Goal: Check status: Check status

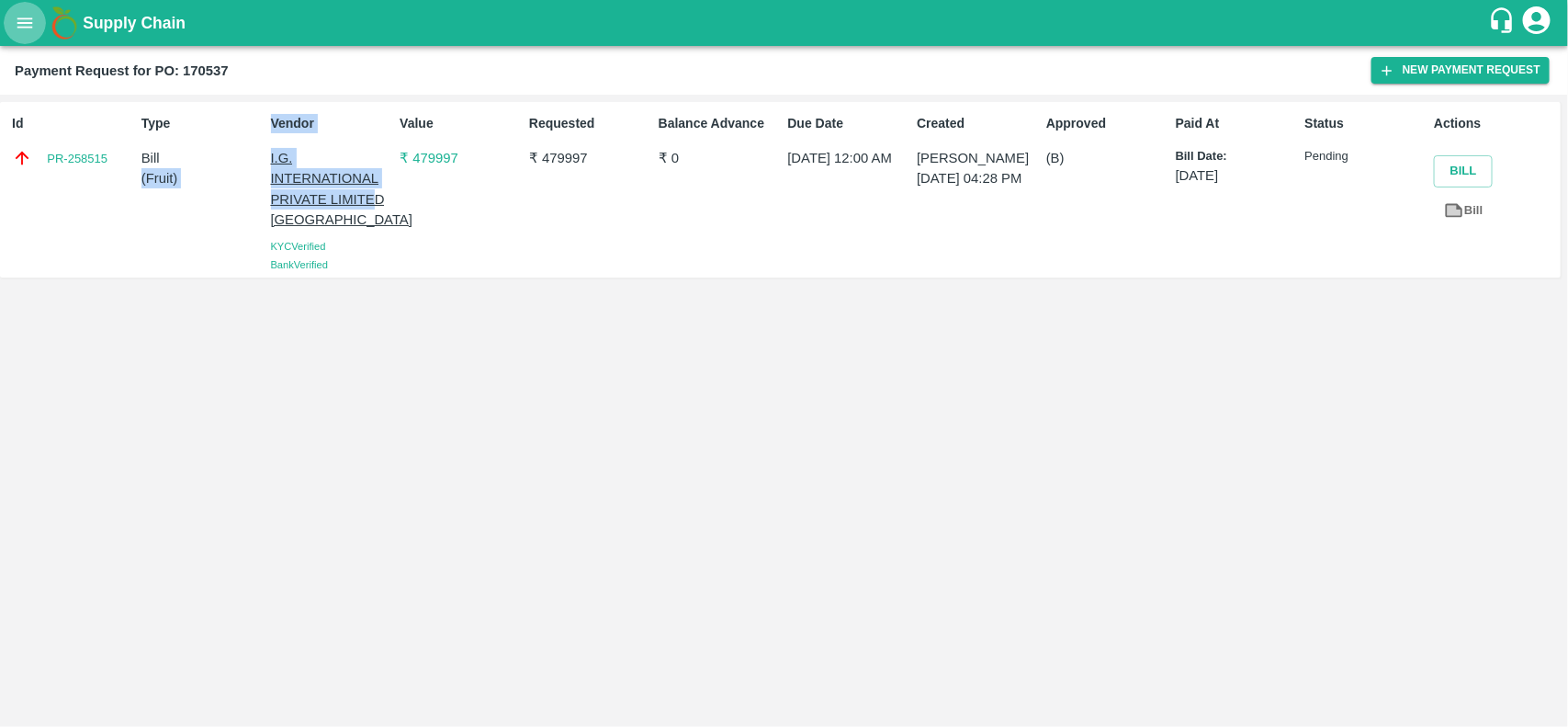
click at [11, 26] on button "open drawer" at bounding box center [25, 23] width 43 height 43
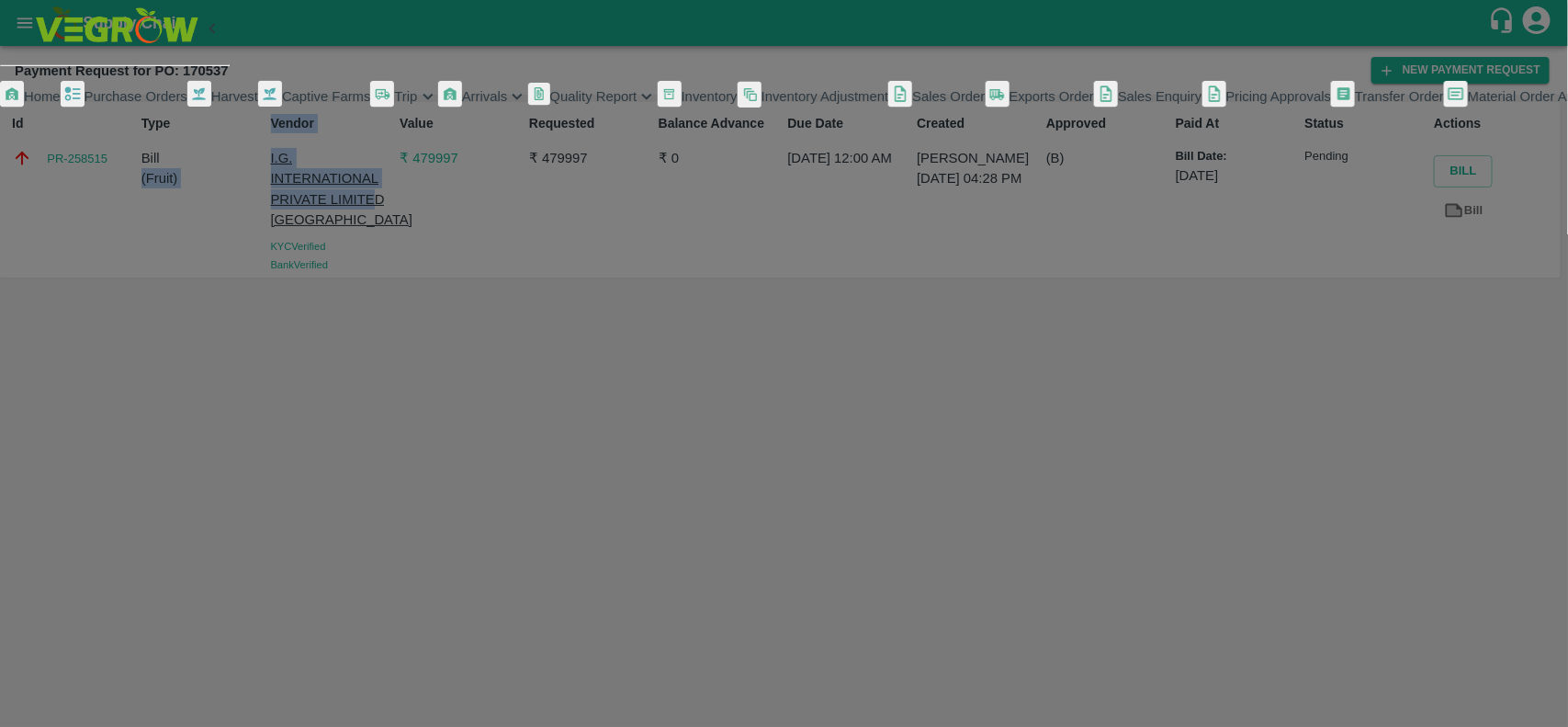
scroll to position [318, 0]
click at [130, 163] on span "My Payment Requests" at bounding box center [83, 155] width 137 height 15
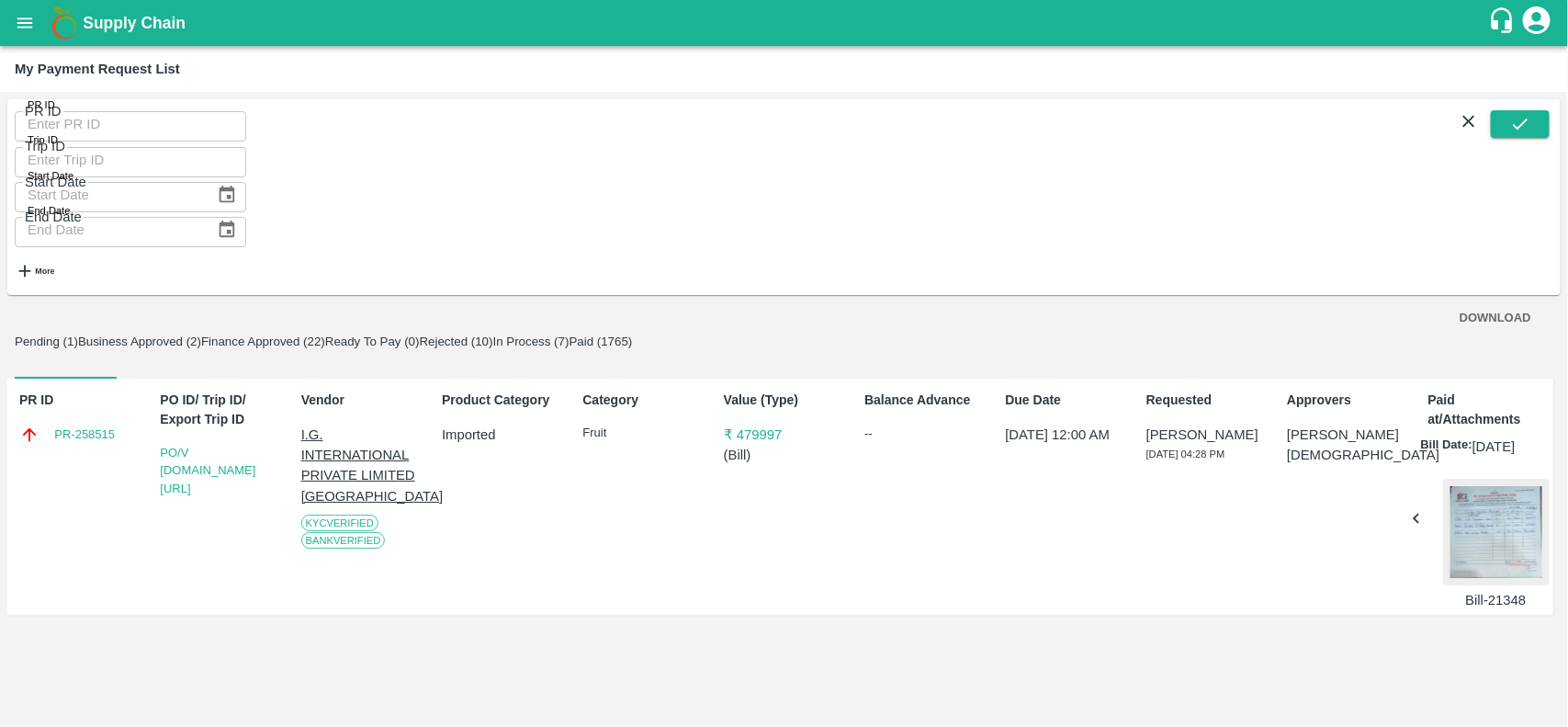
click at [201, 334] on button "Business Approved (2)" at bounding box center [139, 341] width 123 height 14
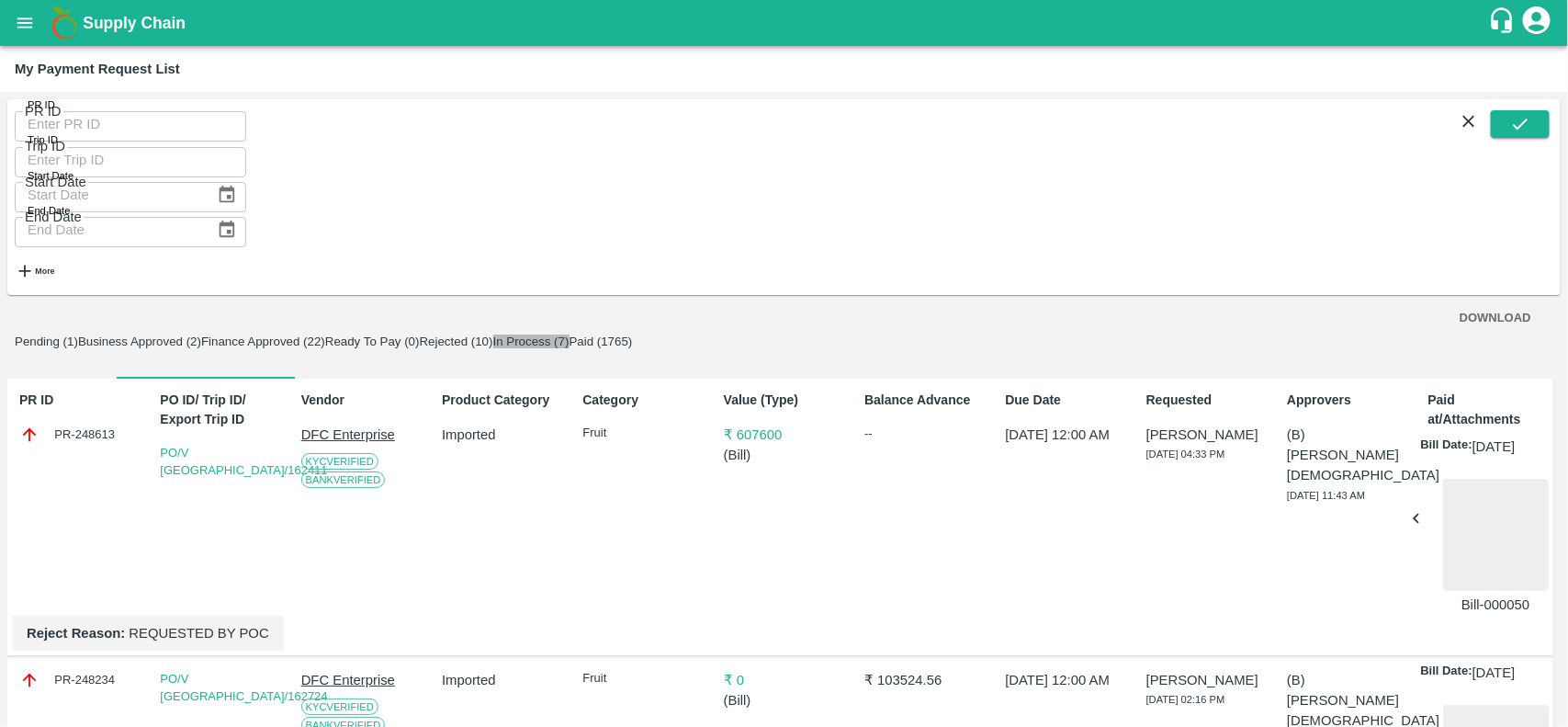
click at [570, 334] on button "In Process (7)" at bounding box center [531, 341] width 76 height 14
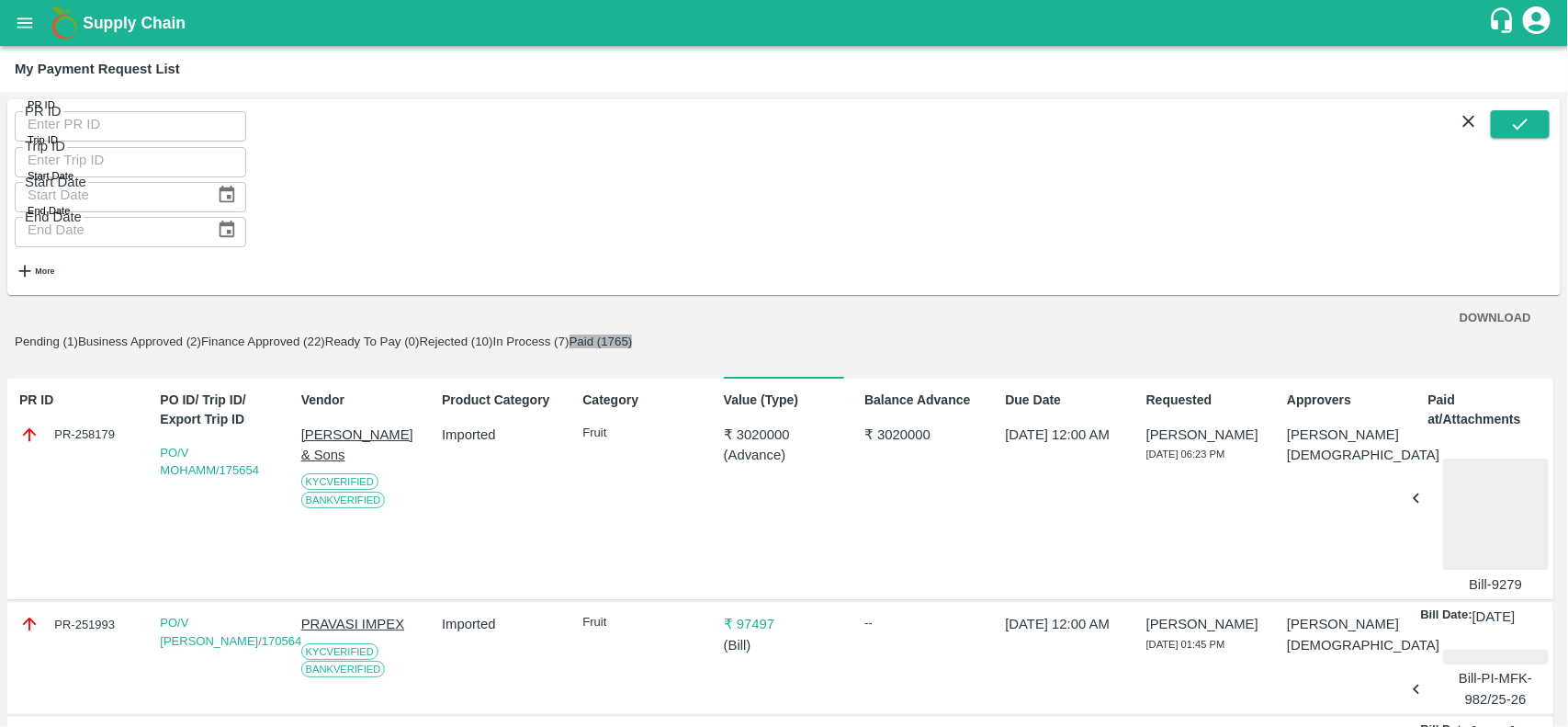
click at [633, 334] on button "Paid (1765)" at bounding box center [601, 341] width 63 height 14
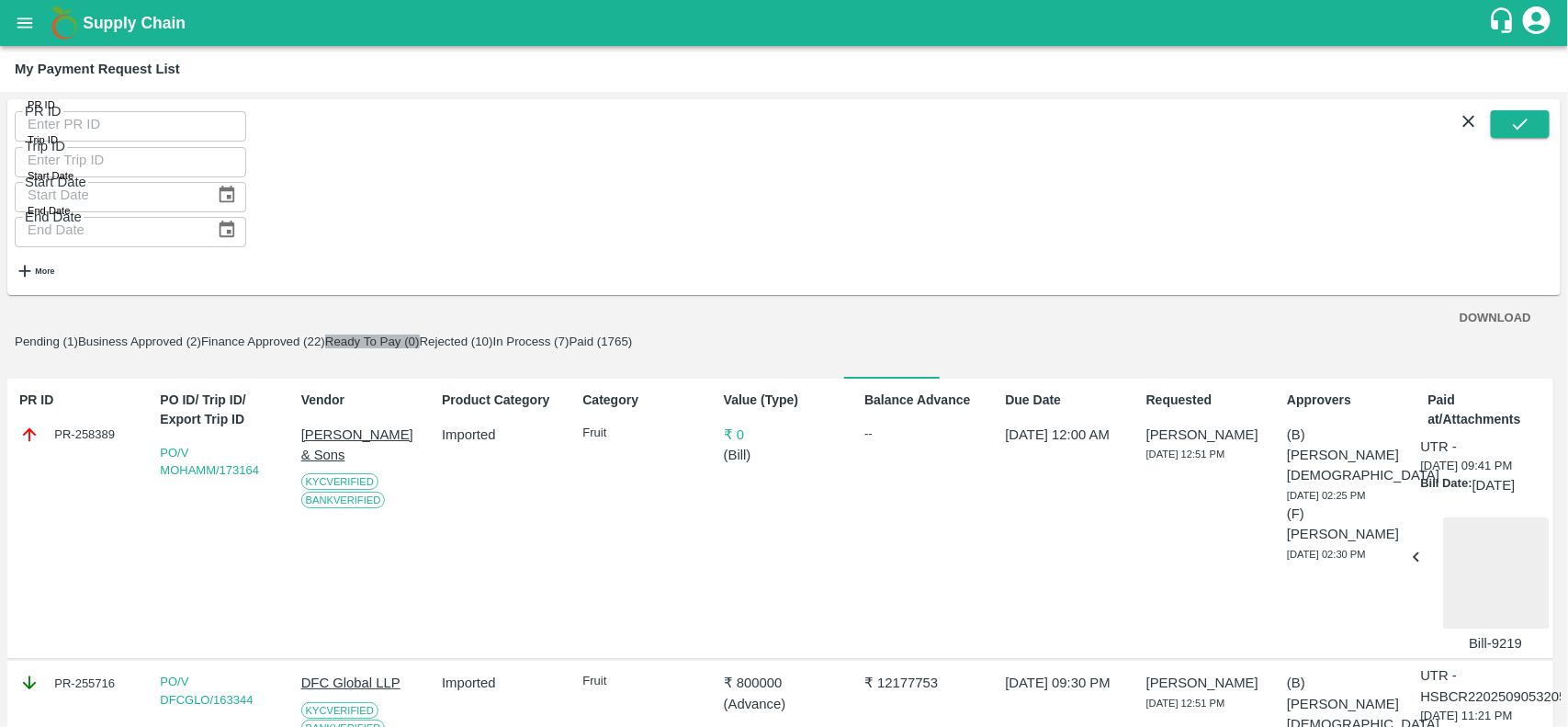
click at [419, 334] on button "Ready To Pay (0)" at bounding box center [373, 341] width 95 height 14
